Goal: Information Seeking & Learning: Learn about a topic

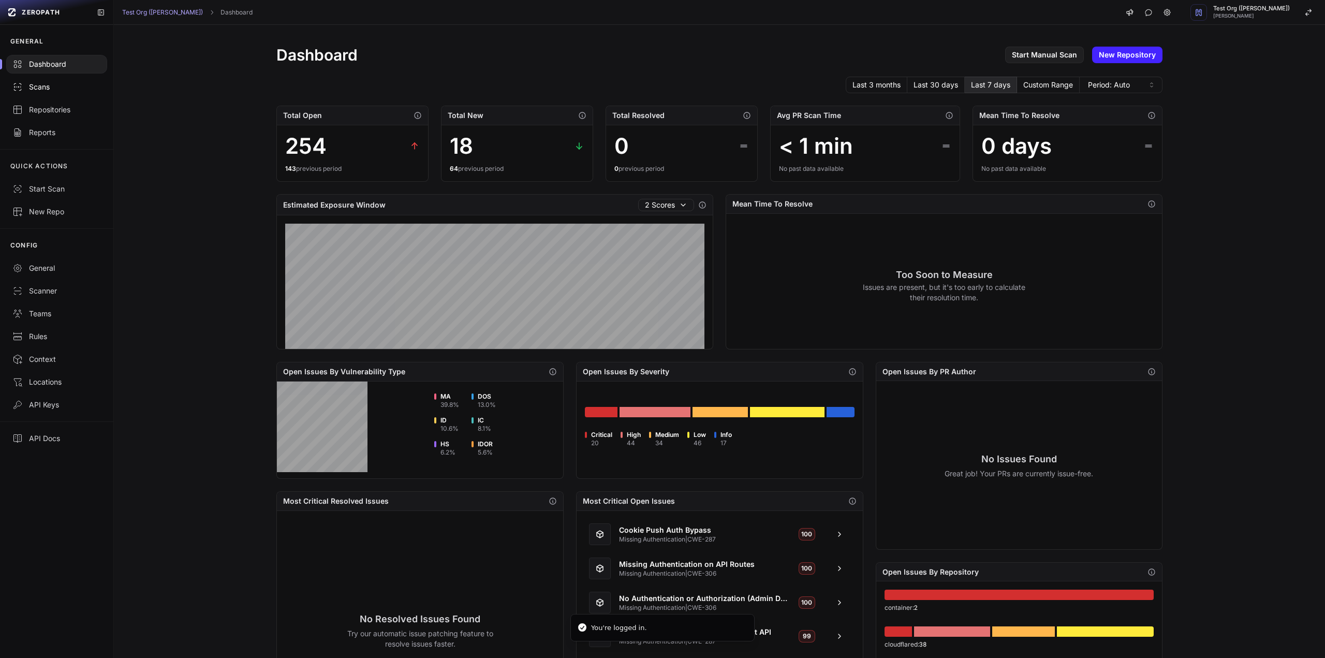
click at [63, 92] on div "Scans" at bounding box center [56, 87] width 89 height 10
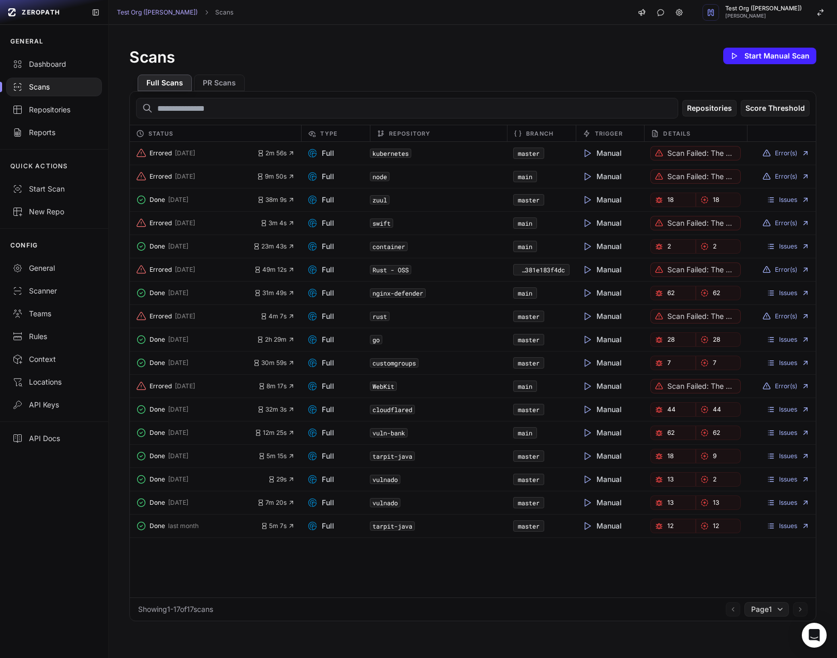
click at [590, 62] on div "Scans Start Manual Scan" at bounding box center [472, 56] width 687 height 21
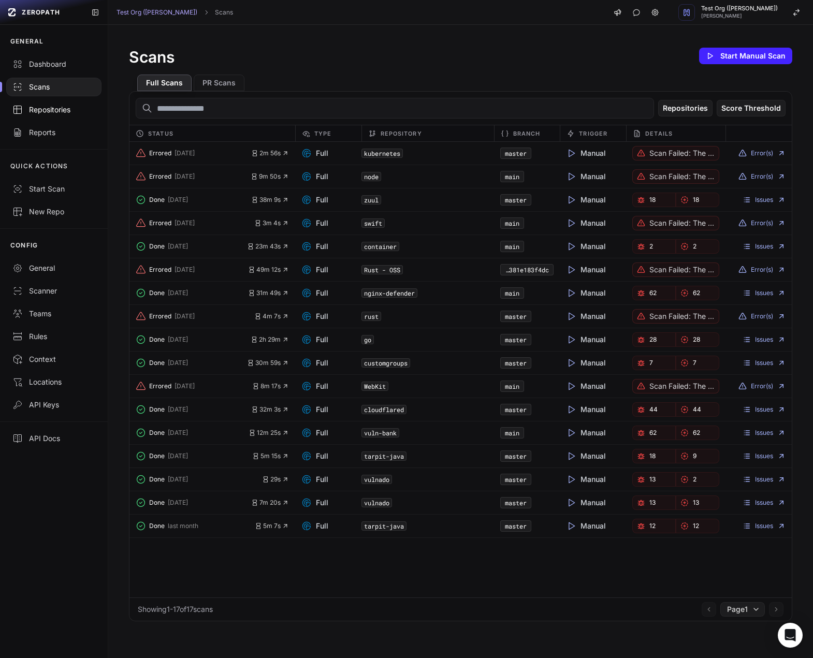
click at [47, 110] on div "Repositories" at bounding box center [53, 110] width 83 height 10
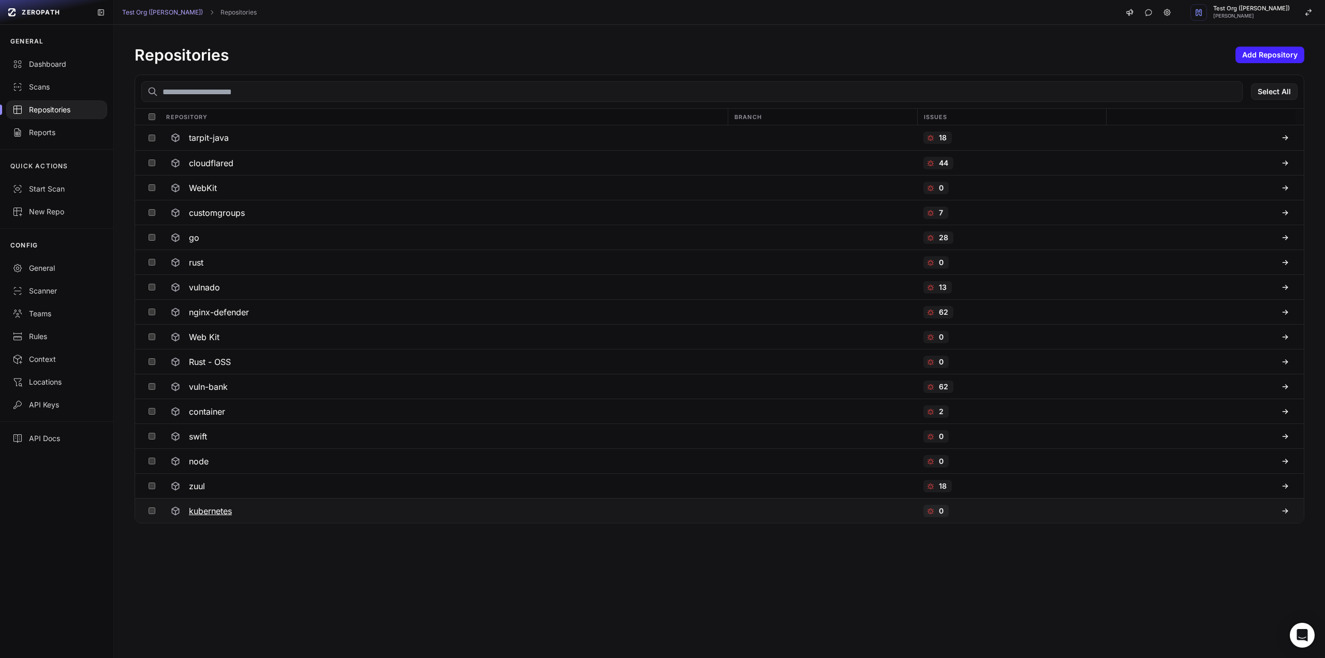
click at [329, 508] on div "kubernetes" at bounding box center [443, 511] width 555 height 19
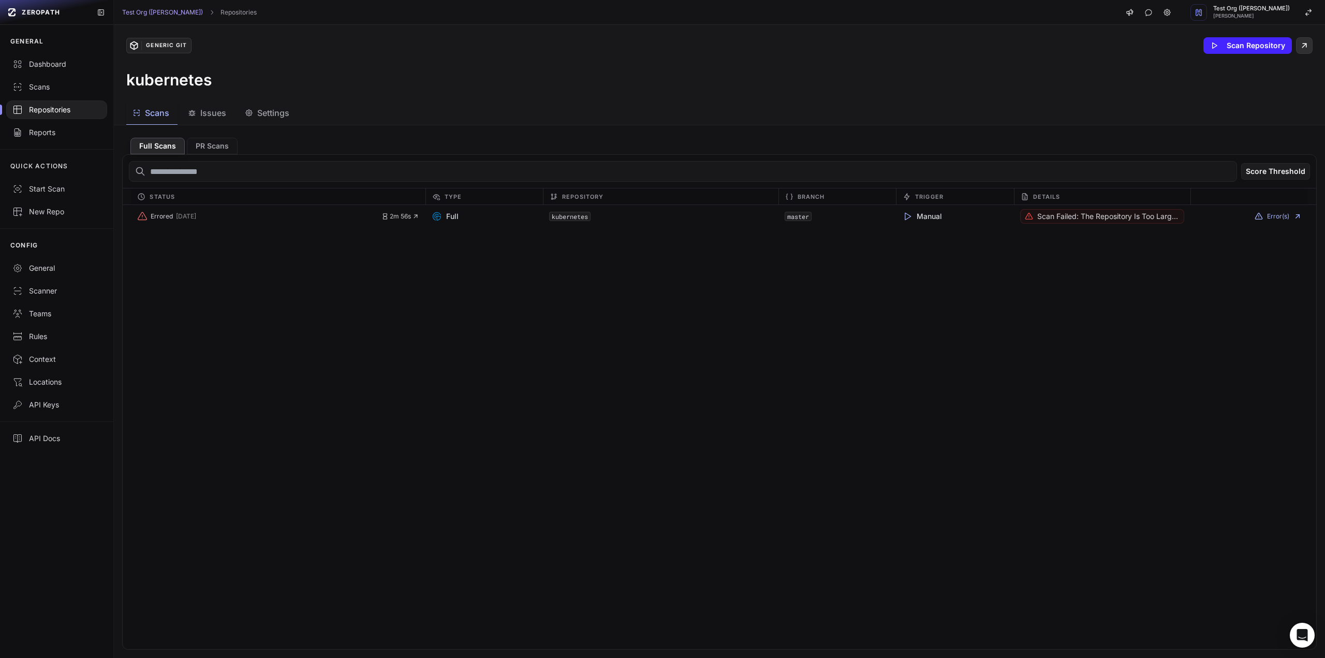
click at [837, 43] on icon at bounding box center [1304, 45] width 9 height 12
click at [45, 89] on div "Scans" at bounding box center [56, 87] width 89 height 10
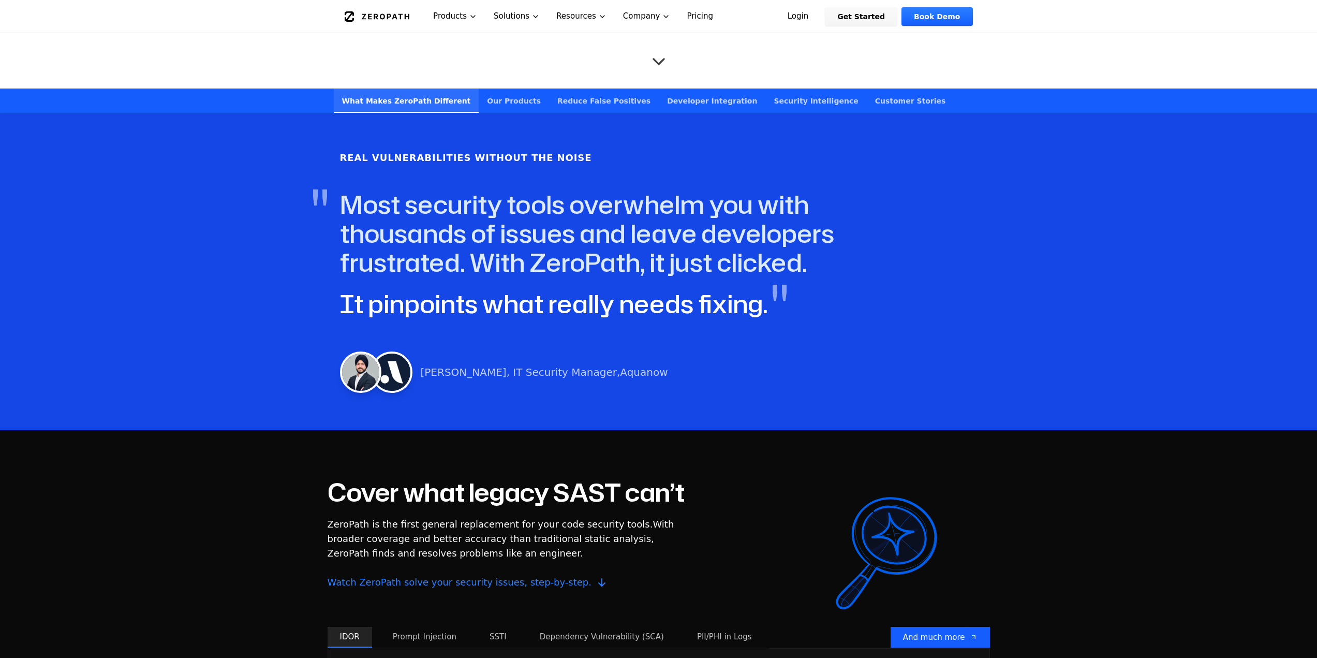
scroll to position [983, 0]
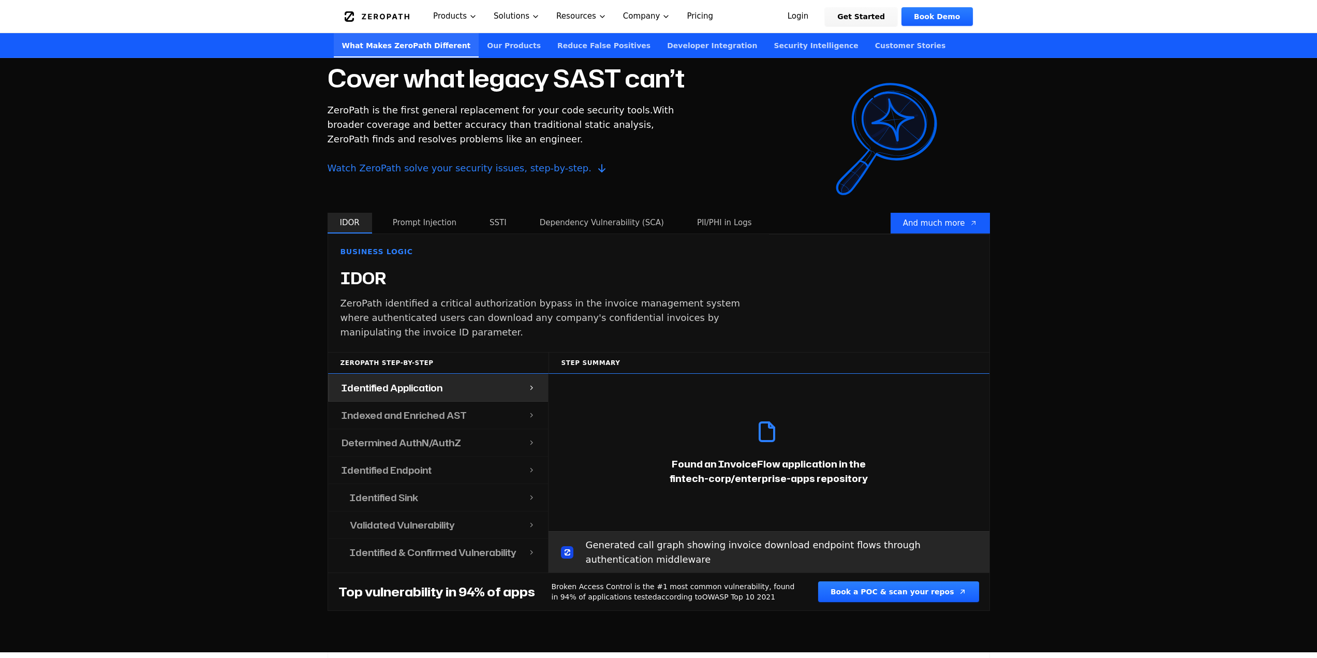
click at [480, 420] on div "Indexed and Enriched AST" at bounding box center [428, 415] width 199 height 27
click at [457, 472] on div "Identified Endpoint" at bounding box center [428, 469] width 199 height 27
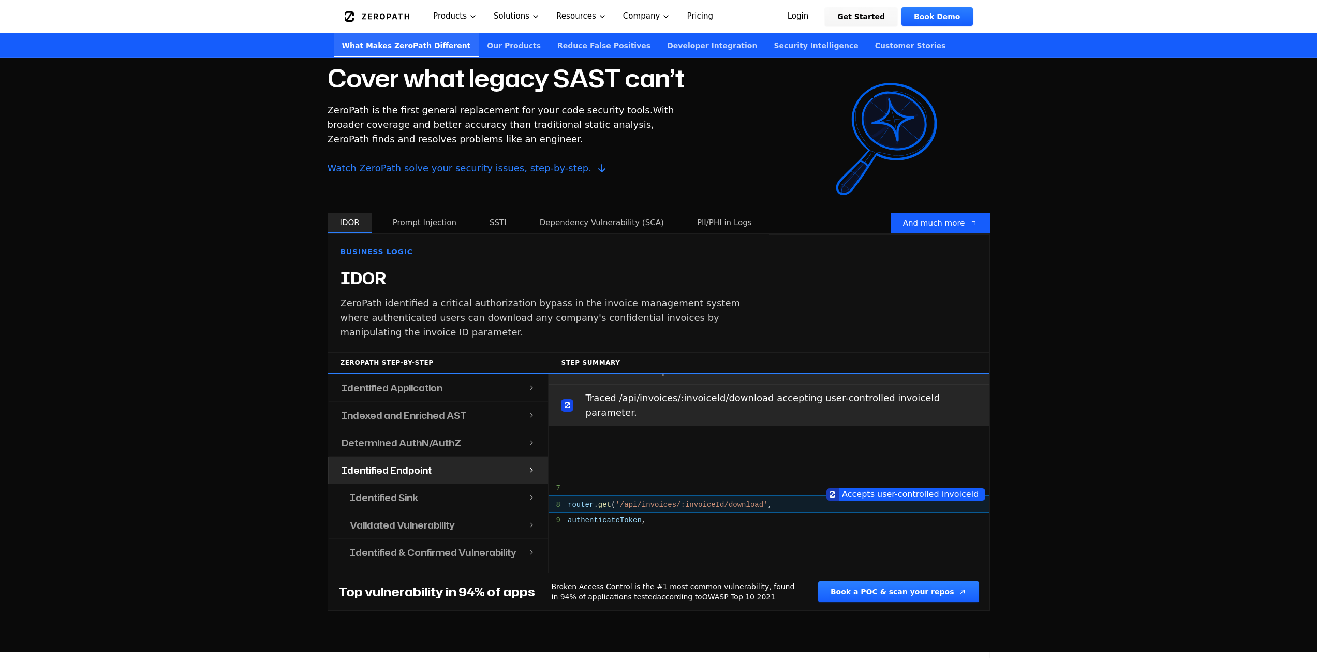
scroll to position [555, 0]
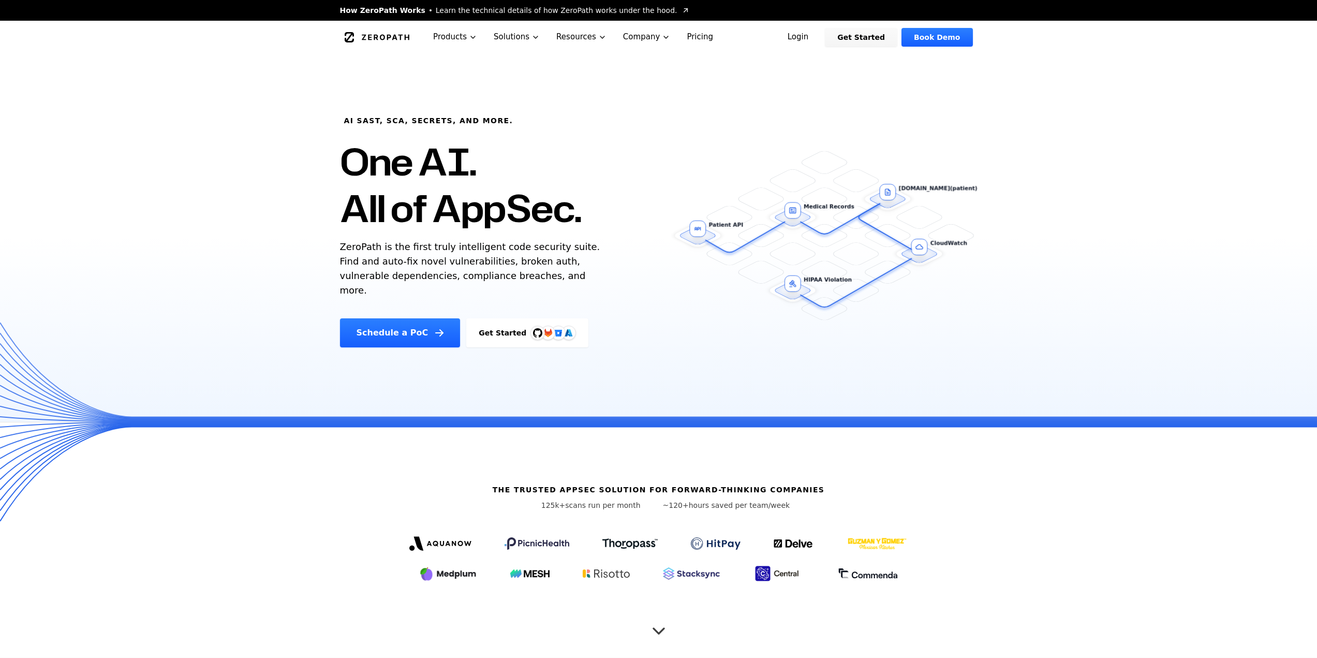
click at [449, 519] on div "The Trusted AppSec solution for forward-thinking companies 125k+ scans run per …" at bounding box center [659, 539] width 662 height 235
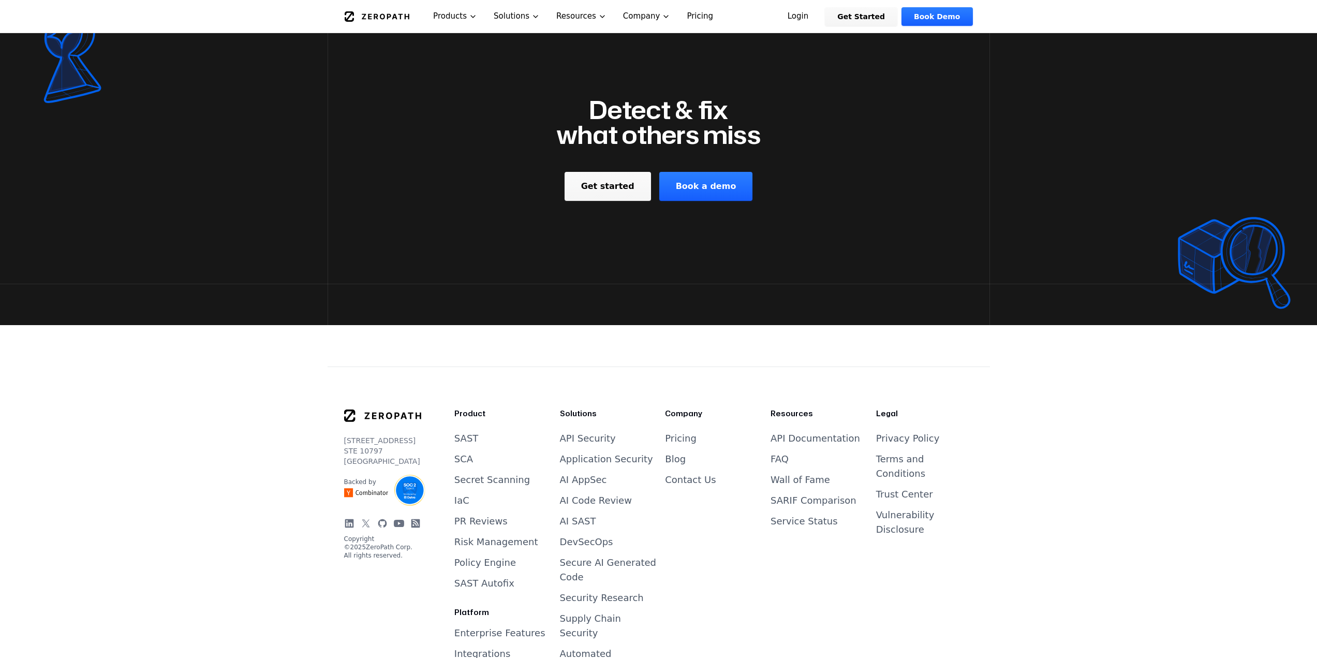
scroll to position [4273, 0]
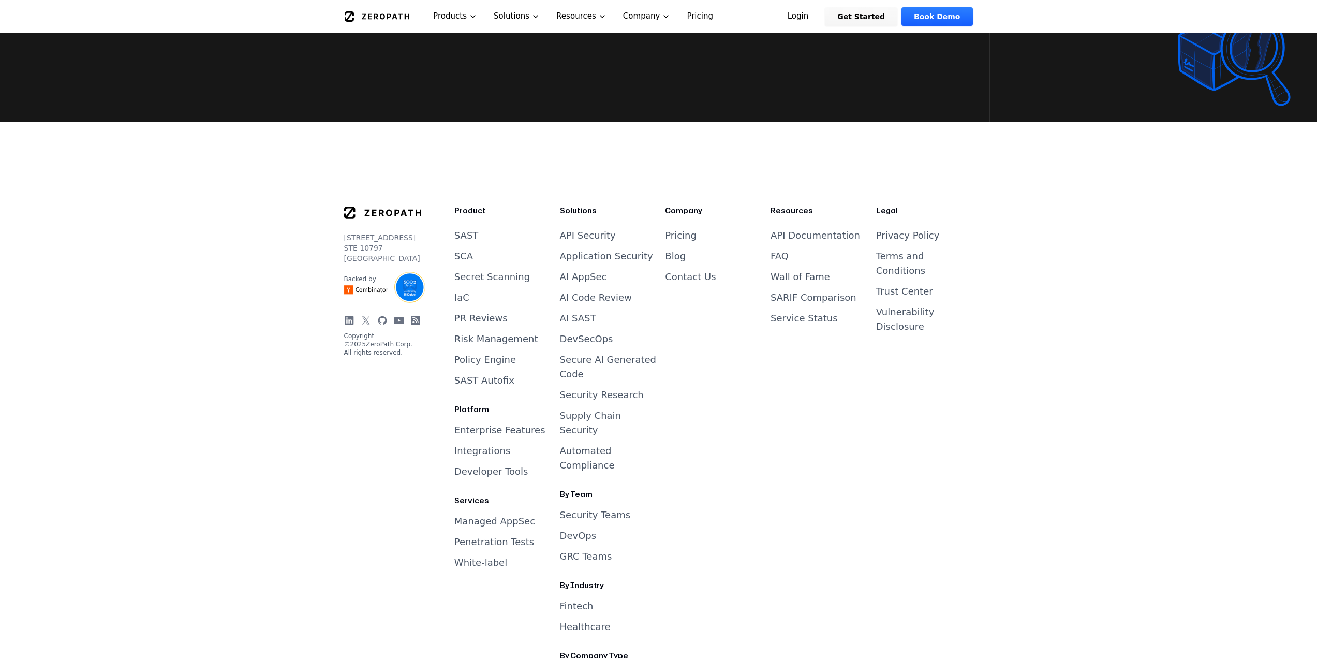
click at [675, 251] on link "Blog" at bounding box center [675, 256] width 21 height 11
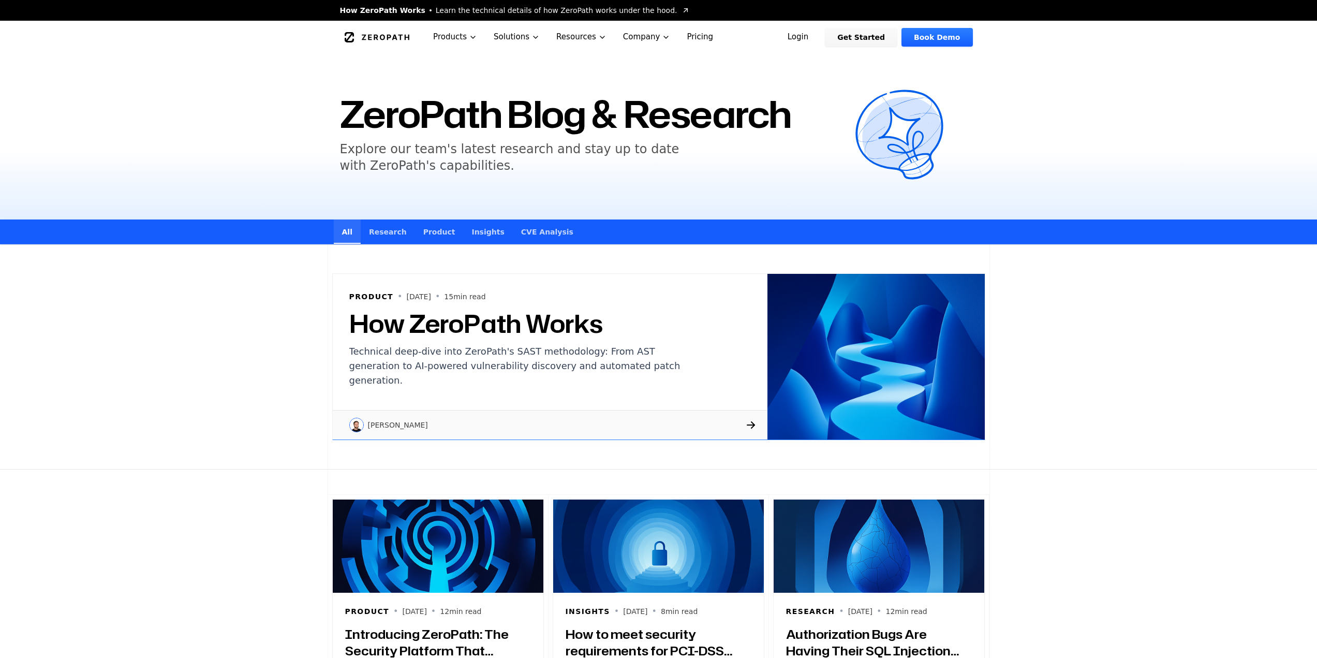
click at [521, 239] on link "CVE Analysis" at bounding box center [547, 231] width 69 height 24
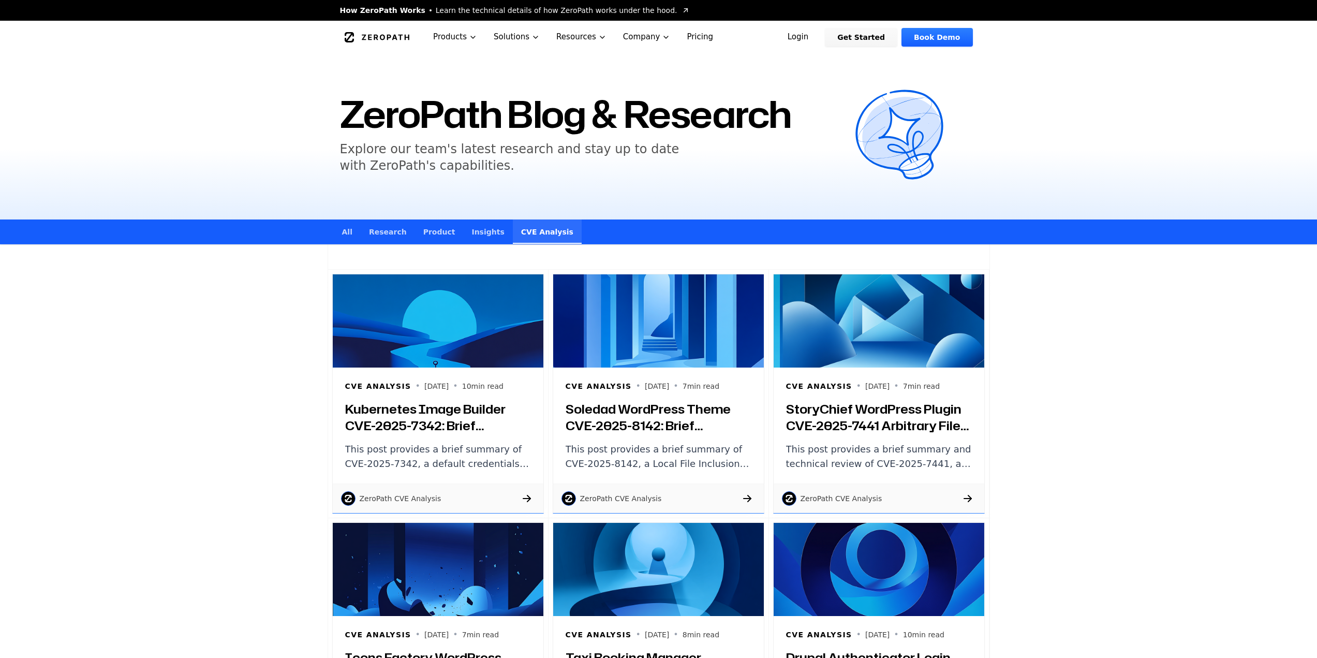
click at [479, 409] on h3 "Kubernetes Image Builder CVE-2025-7342: Brief Summary of Default Credentials Vu…" at bounding box center [438, 417] width 186 height 33
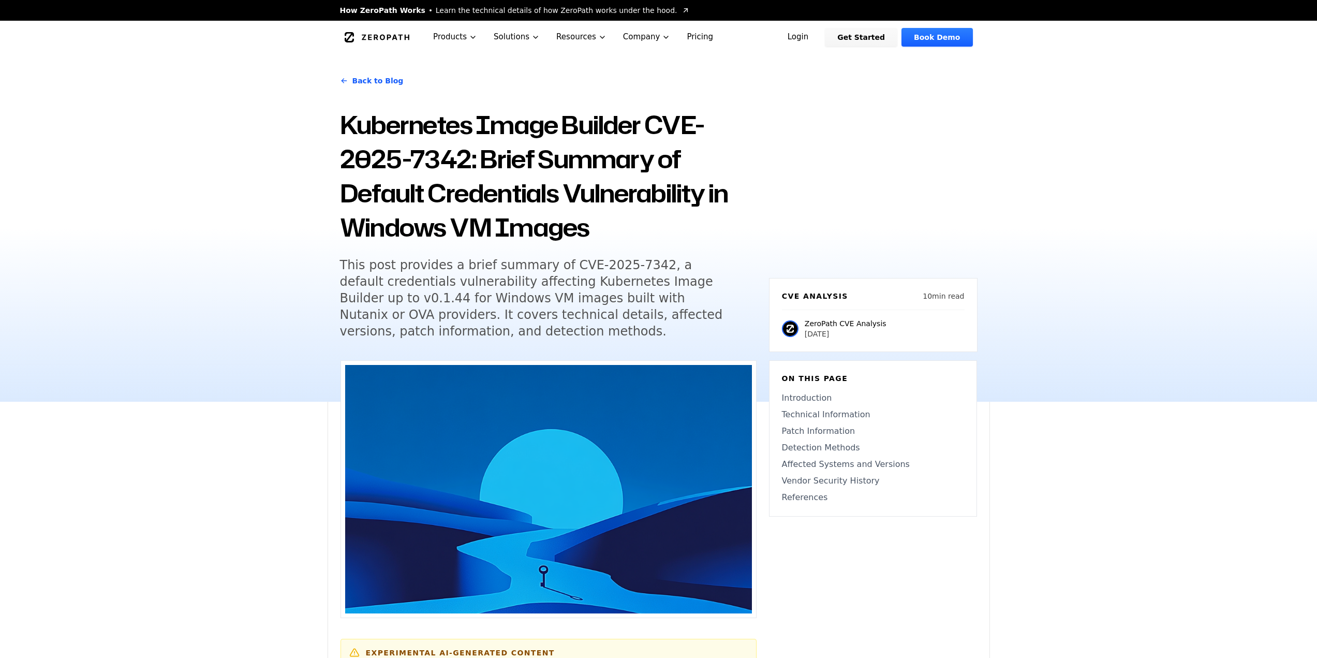
click at [307, 340] on div "Back to Blog Kubernetes Image Builder CVE-2025-7342: Brief Summary of Default C…" at bounding box center [658, 228] width 1317 height 348
drag, startPoint x: 246, startPoint y: 370, endPoint x: 238, endPoint y: 350, distance: 21.5
click at [246, 367] on div "Back to Blog Kubernetes Image Builder CVE-2025-7342: Brief Summary of Default C…" at bounding box center [658, 228] width 1317 height 348
